Goal: Task Accomplishment & Management: Manage account settings

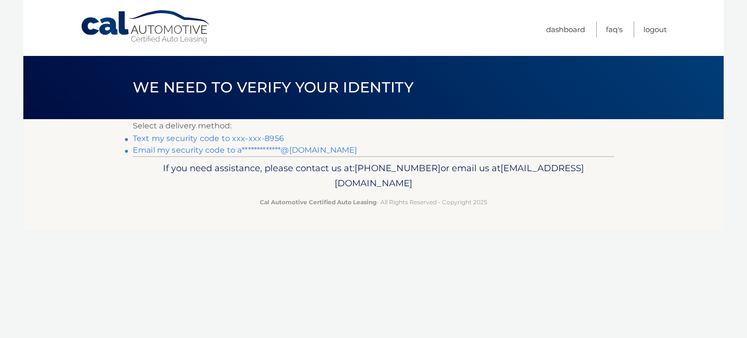
click at [270, 137] on link "Text my security code to xxx-xxx-8956" at bounding box center [208, 138] width 151 height 9
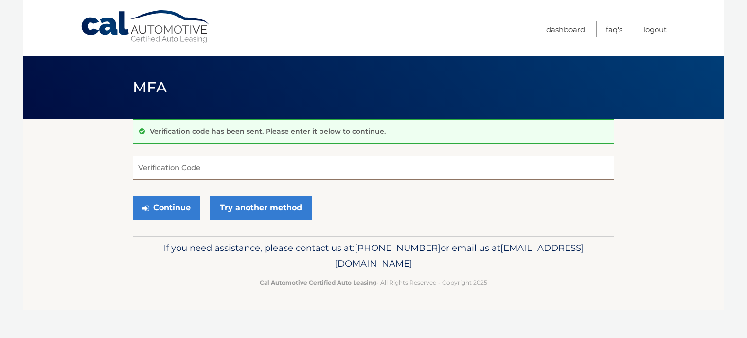
click at [148, 163] on input "Verification Code" at bounding box center [374, 168] width 482 height 24
type input "632527"
click at [133, 196] on button "Continue" at bounding box center [167, 208] width 68 height 24
click at [169, 213] on button "Continue" at bounding box center [167, 208] width 68 height 24
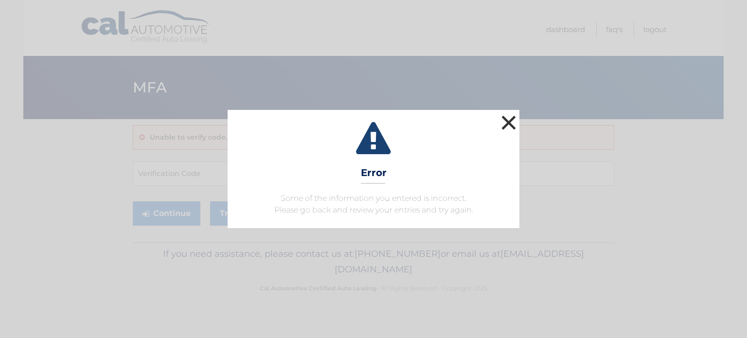
click at [506, 119] on button "×" at bounding box center [508, 122] width 19 height 19
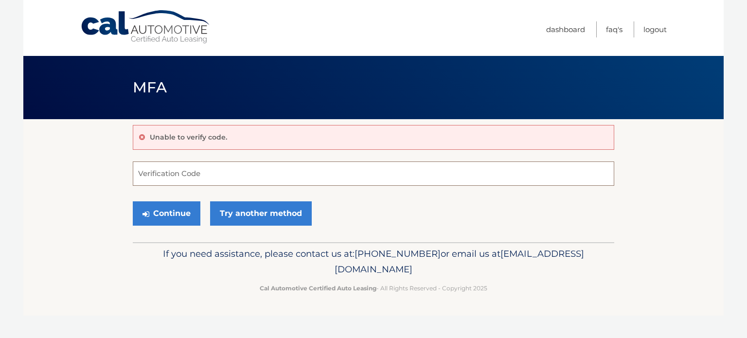
click at [168, 177] on input "Verification Code" at bounding box center [374, 173] width 482 height 24
click at [197, 181] on input "Verification Code" at bounding box center [374, 173] width 482 height 24
type input "632527"
click at [133, 201] on button "Continue" at bounding box center [167, 213] width 68 height 24
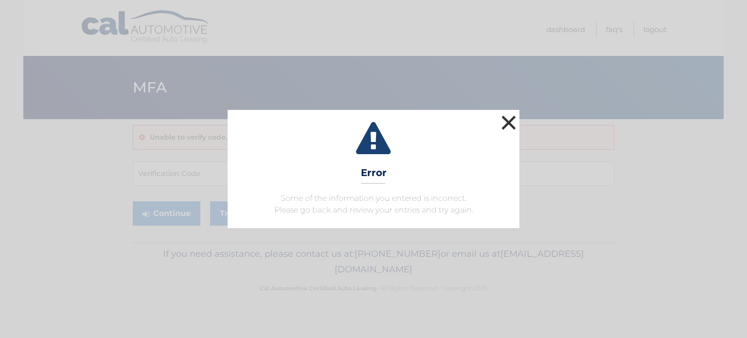
click at [511, 119] on button "×" at bounding box center [508, 122] width 19 height 19
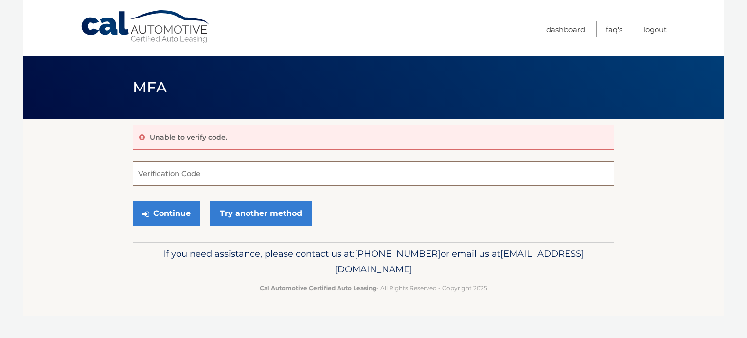
click at [187, 177] on input "Verification Code" at bounding box center [374, 173] width 482 height 24
type input "632527"
click at [133, 201] on button "Continue" at bounding box center [167, 213] width 68 height 24
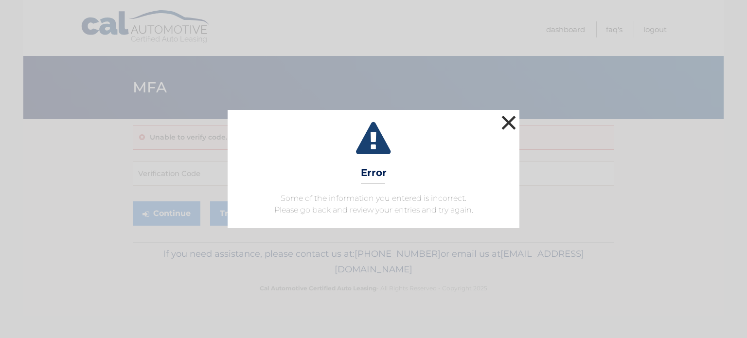
click at [508, 122] on button "×" at bounding box center [508, 122] width 19 height 19
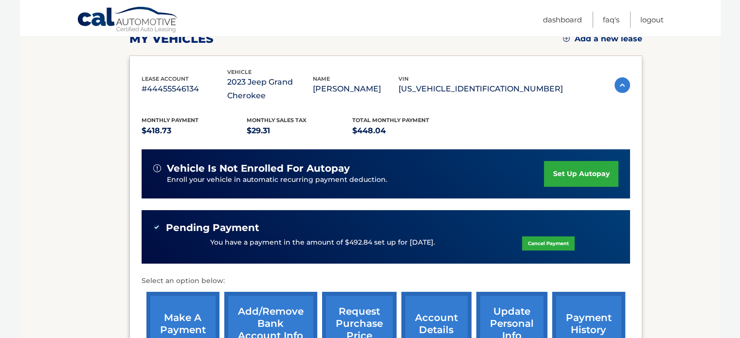
scroll to position [243, 0]
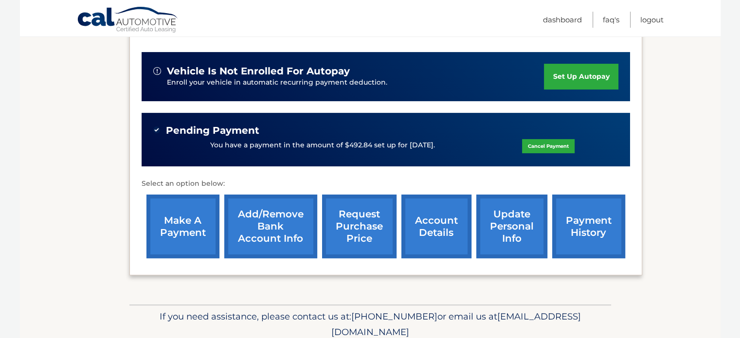
click at [505, 233] on link "update personal info" at bounding box center [511, 227] width 71 height 64
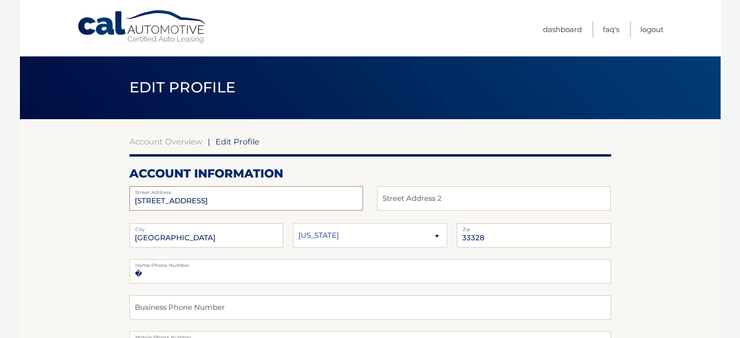
click at [224, 205] on input "5208 SW 91ST TER" at bounding box center [245, 198] width 233 height 24
drag, startPoint x: 53, startPoint y: 204, endPoint x: 34, endPoint y: 200, distance: 19.4
type input "6842 E Longbow Bnd"
type input "Davie"
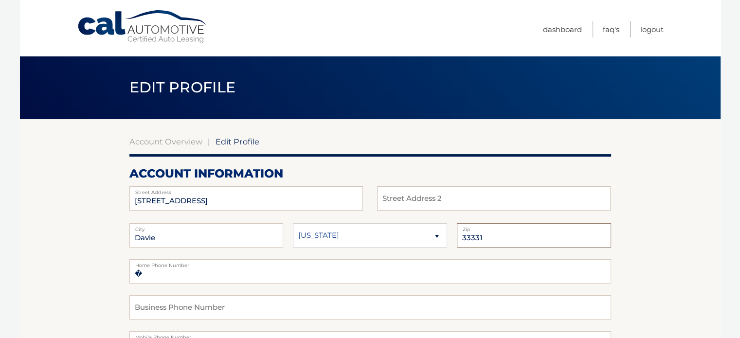
type input "33331"
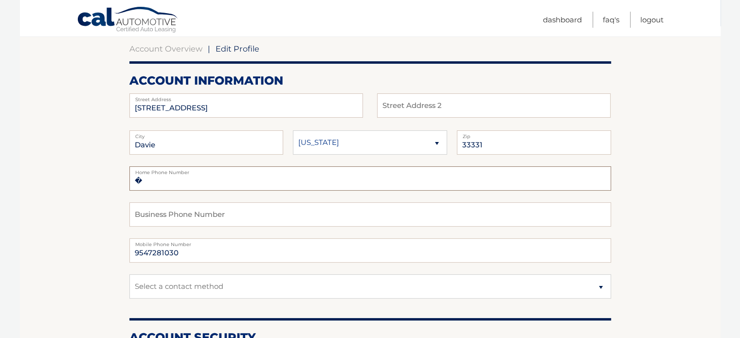
scroll to position [146, 0]
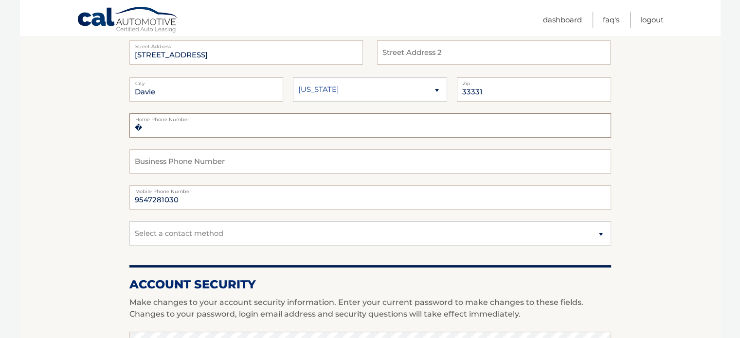
click at [178, 132] on input "�" at bounding box center [370, 125] width 482 height 24
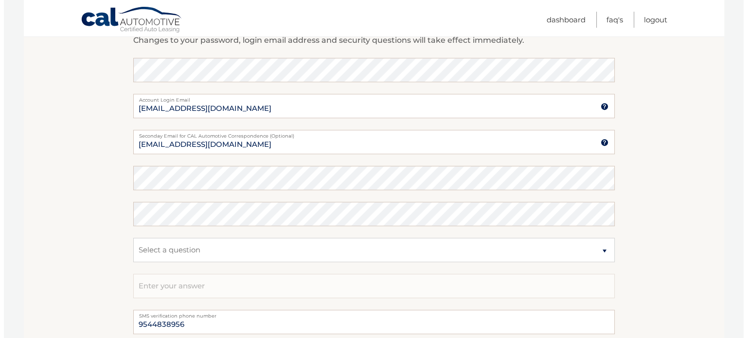
scroll to position [535, 0]
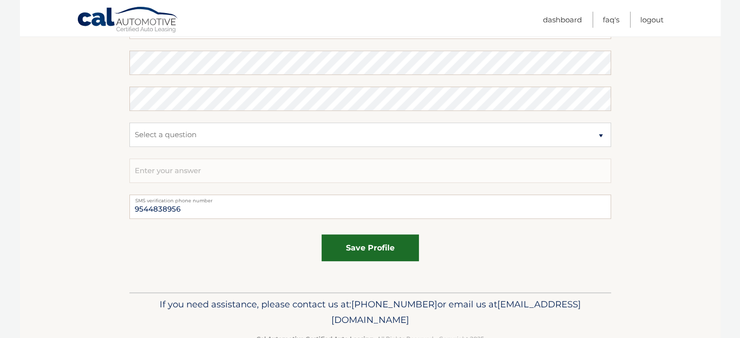
type input "�9544838956"
click at [374, 250] on button "save profile" at bounding box center [370, 247] width 97 height 27
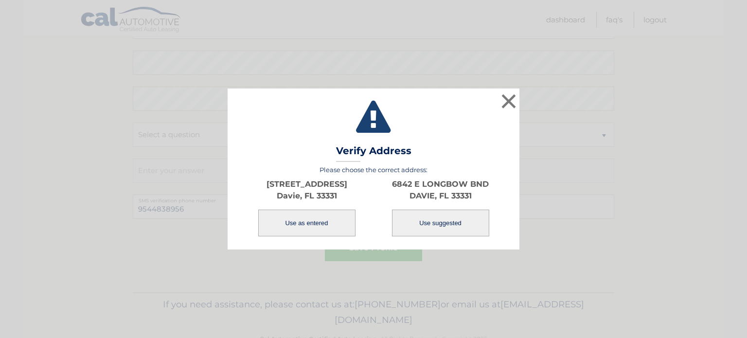
click at [445, 223] on button "Use suggested" at bounding box center [440, 223] width 97 height 27
type input "6842 E LONGBOW BND"
type input "DAVIE"
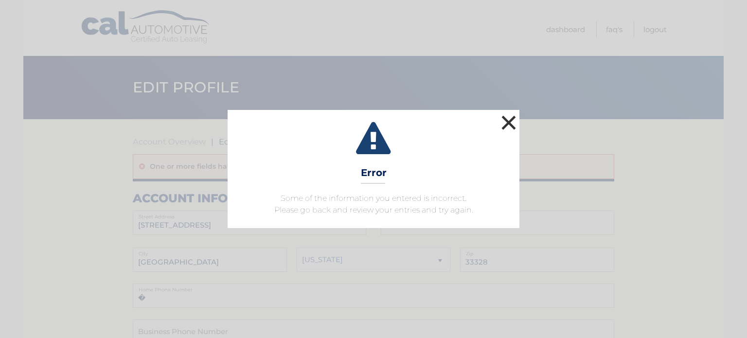
click at [509, 122] on button "×" at bounding box center [508, 122] width 19 height 19
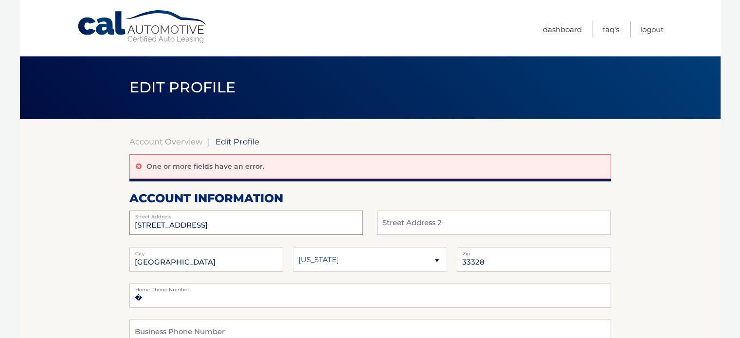
drag, startPoint x: 208, startPoint y: 224, endPoint x: 78, endPoint y: 225, distance: 129.9
type input "[STREET_ADDRESS]"
type input "Davie"
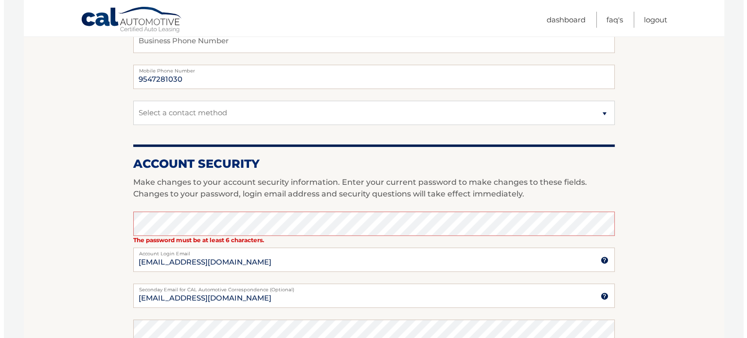
scroll to position [292, 0]
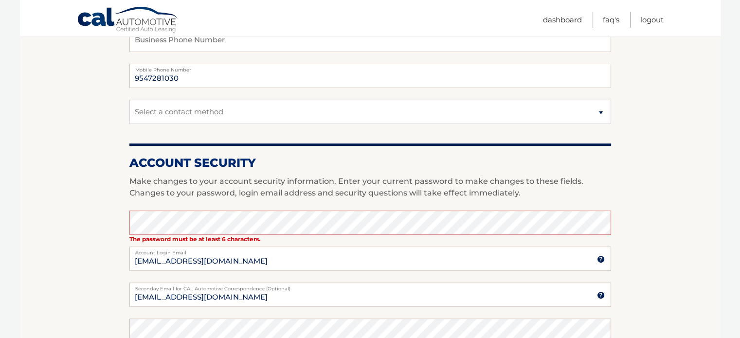
type input "33331"
click at [327, 263] on input "[EMAIL_ADDRESS][DOMAIN_NAME]" at bounding box center [370, 259] width 482 height 24
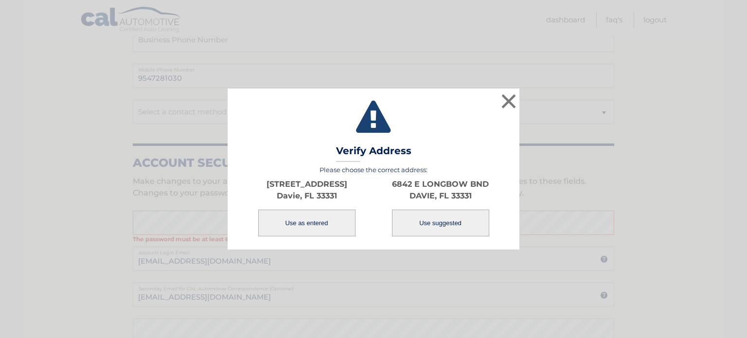
click at [448, 228] on button "Use suggested" at bounding box center [440, 223] width 97 height 27
type input "6842 E LONGBOW BND"
type input "DAVIE"
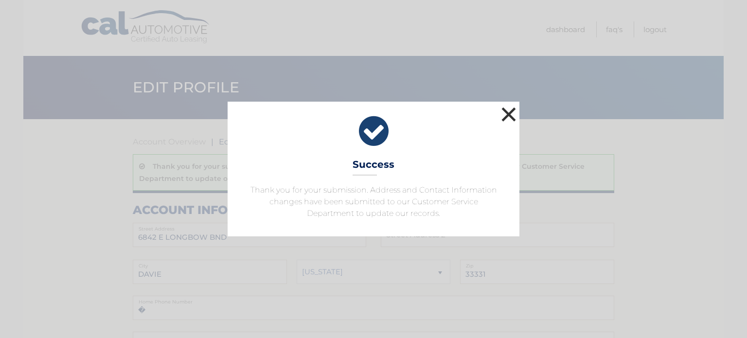
click at [511, 118] on button "×" at bounding box center [508, 114] width 19 height 19
